Goal: Information Seeking & Learning: Understand process/instructions

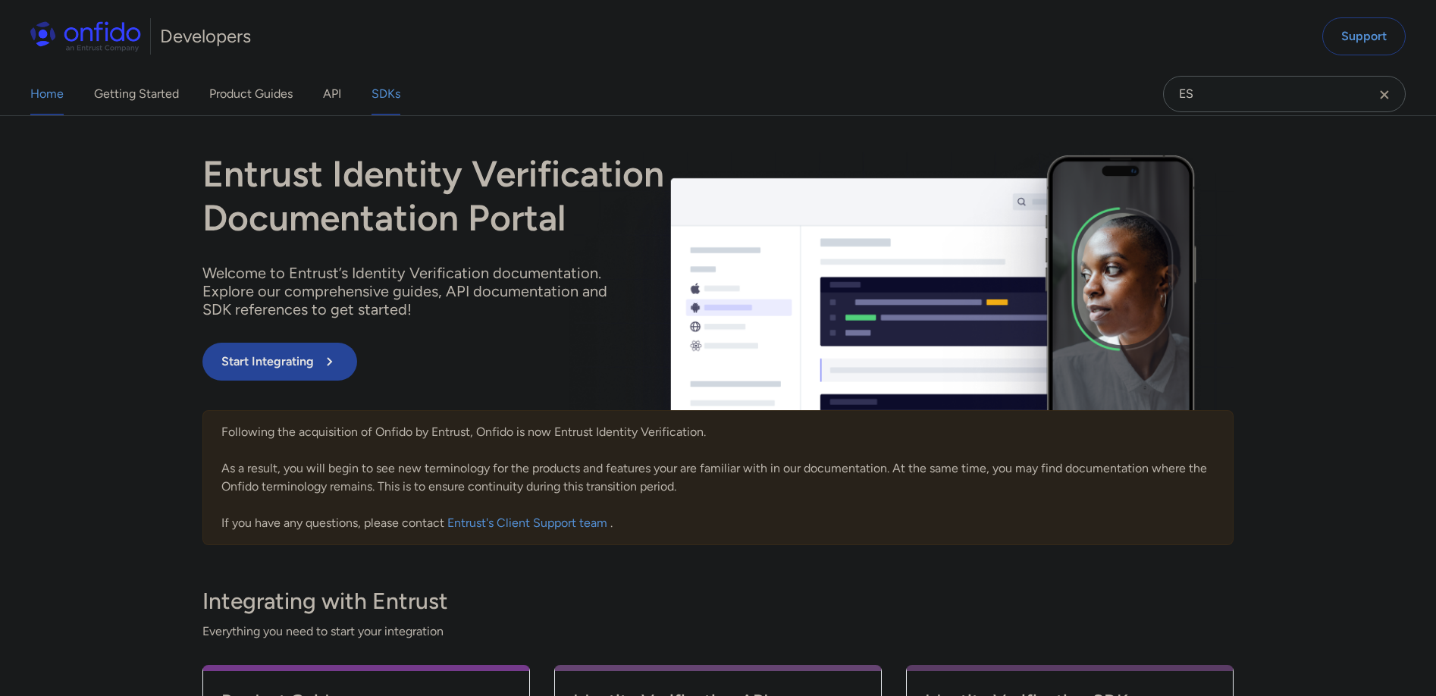
click at [386, 93] on link "SDKs" at bounding box center [386, 94] width 29 height 42
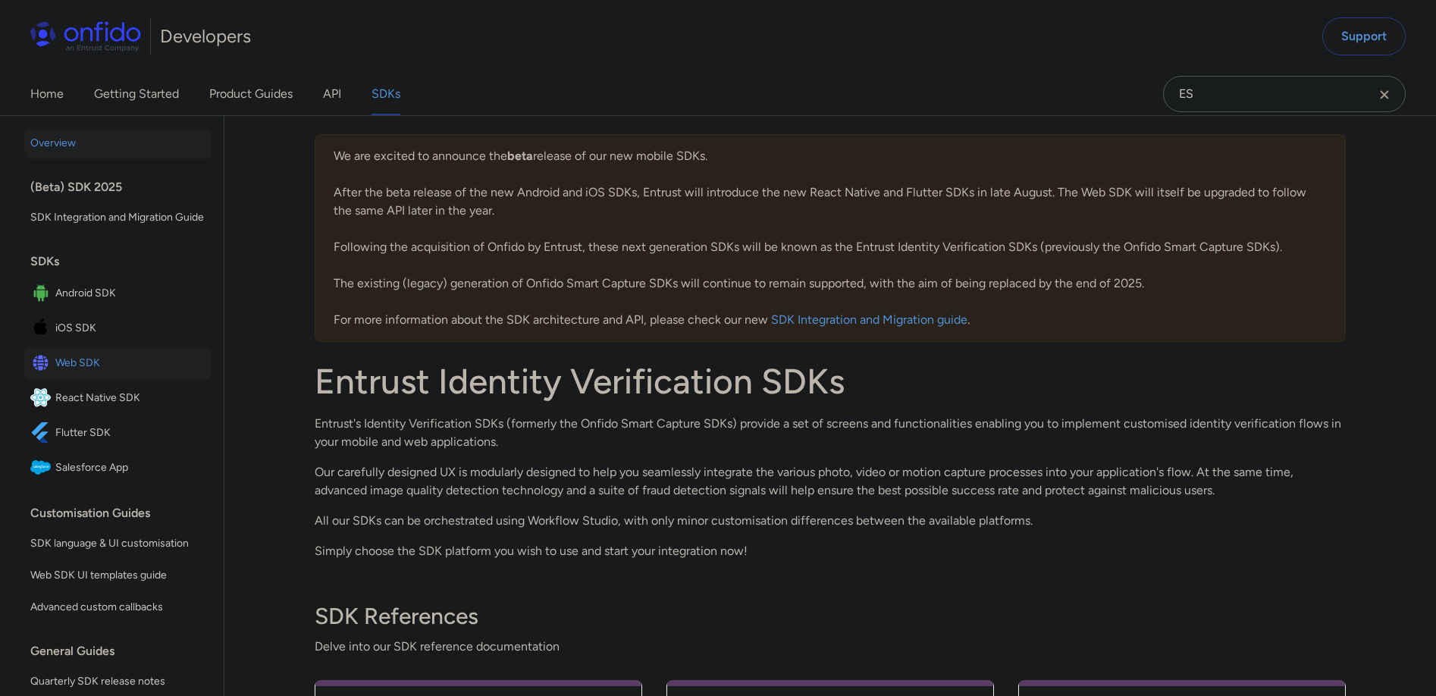
click at [97, 374] on span "Web SDK" at bounding box center [130, 363] width 150 height 21
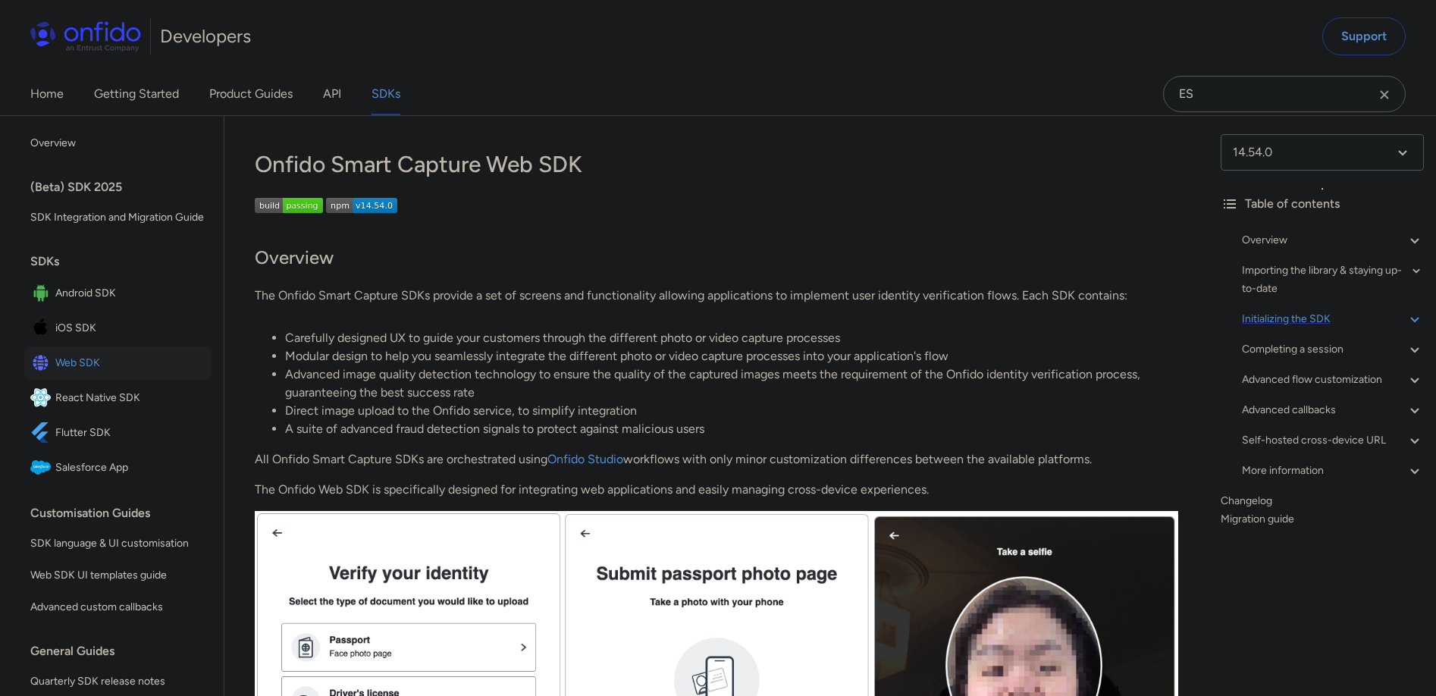
click at [1322, 319] on div "Initializing the SDK" at bounding box center [1333, 319] width 182 height 18
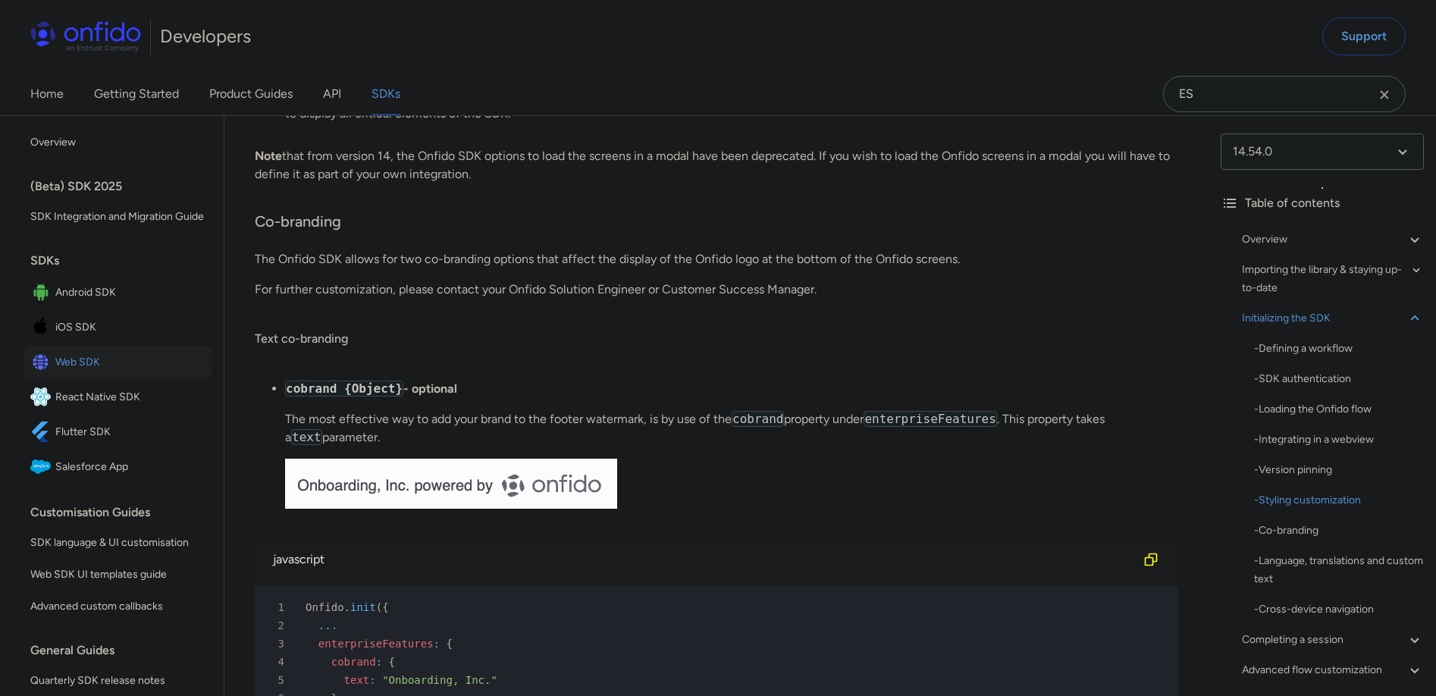
scroll to position [6022, 0]
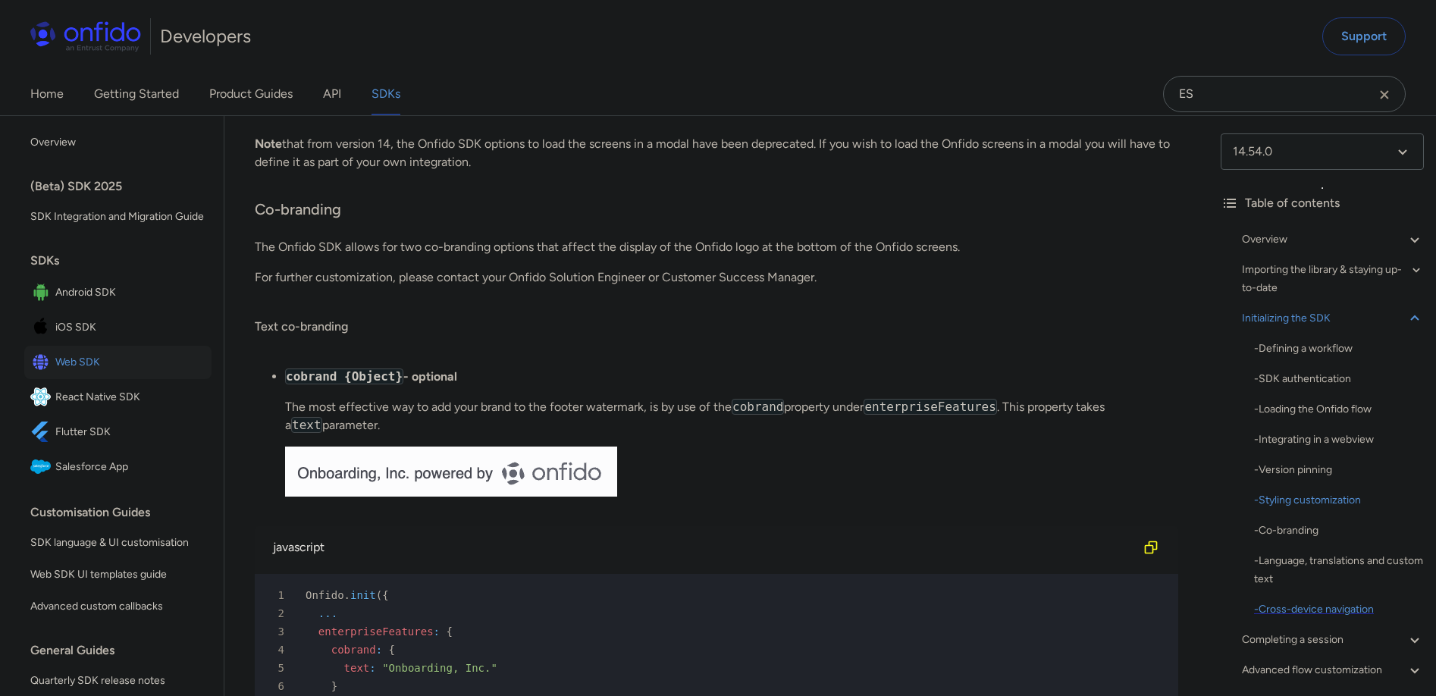
click at [1350, 607] on div "- Cross-device navigation" at bounding box center [1339, 610] width 170 height 18
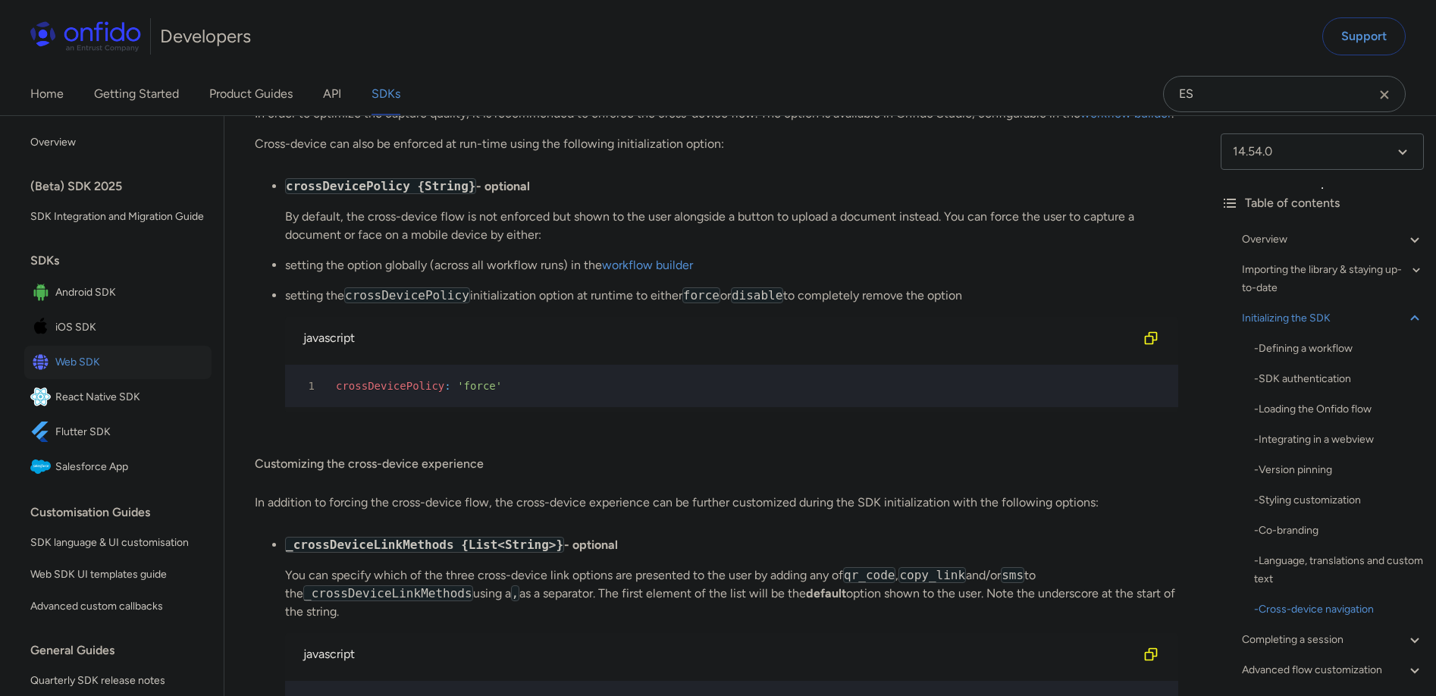
scroll to position [11475, 0]
click at [459, 82] on div at bounding box center [457, 76] width 12 height 12
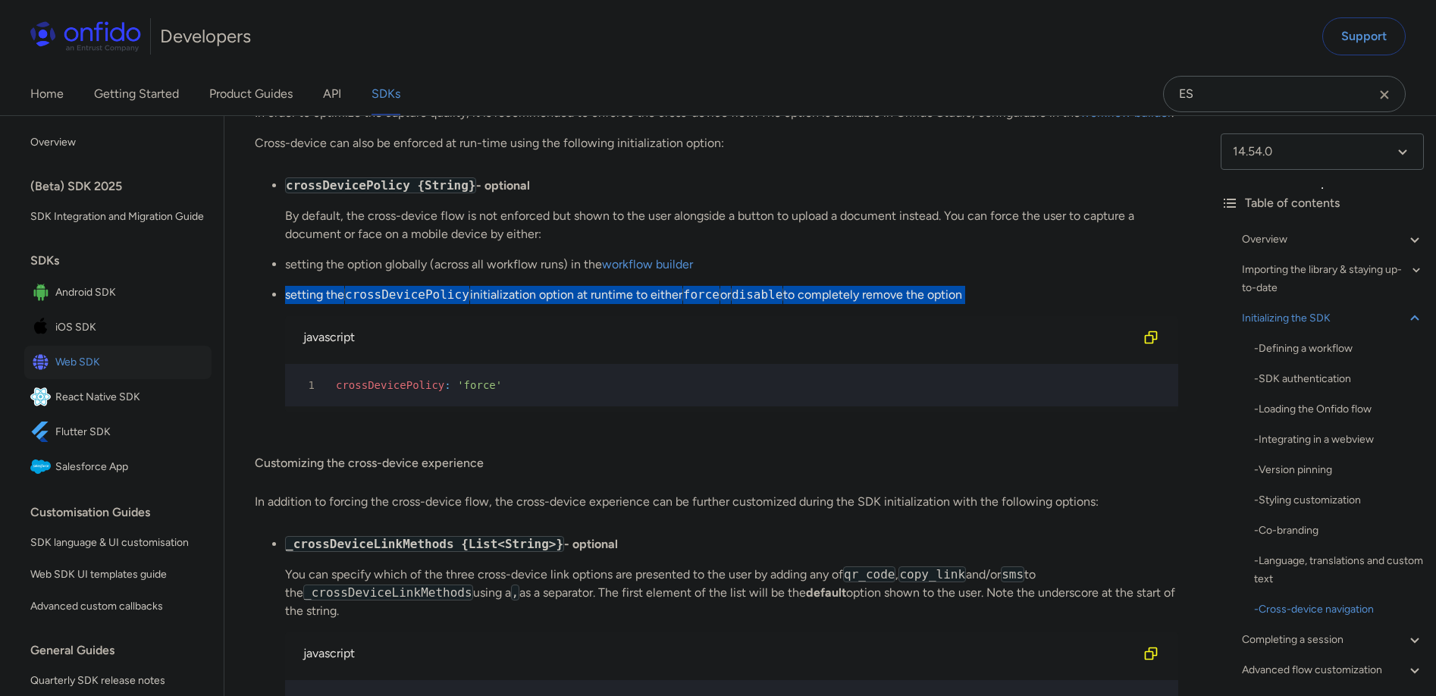
drag, startPoint x: 1019, startPoint y: 460, endPoint x: 281, endPoint y: 450, distance: 737.9
click at [281, 424] on ul "crossDevicePolicy {String} - optional By default, the cross-device flow is not …" at bounding box center [717, 300] width 924 height 247
copy li "setting the crossDevicePolicy initialization option at runtime to either force …"
